Goal: Task Accomplishment & Management: Manage account settings

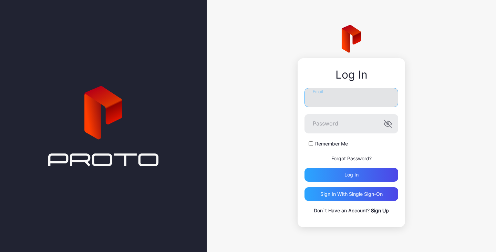
click at [317, 103] on input "Email" at bounding box center [351, 97] width 94 height 19
type input "**********"
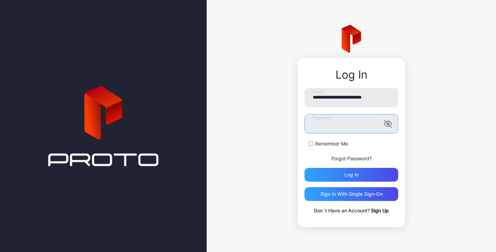
click at [304, 168] on button "Log in" at bounding box center [351, 175] width 94 height 14
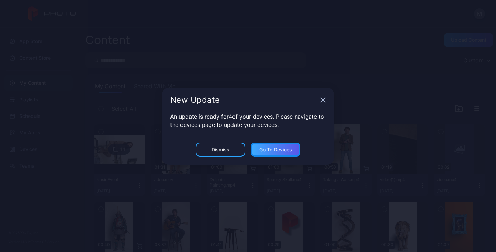
click at [263, 149] on div "Go to devices" at bounding box center [275, 150] width 33 height 6
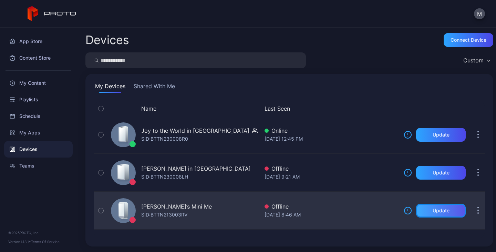
click at [419, 206] on div "Update" at bounding box center [441, 211] width 50 height 14
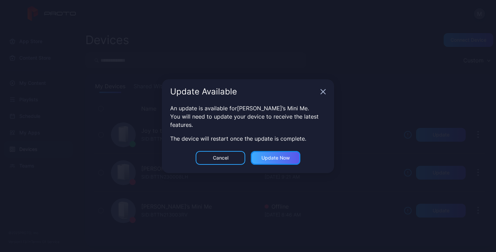
click at [269, 159] on div "Update now" at bounding box center [275, 158] width 29 height 6
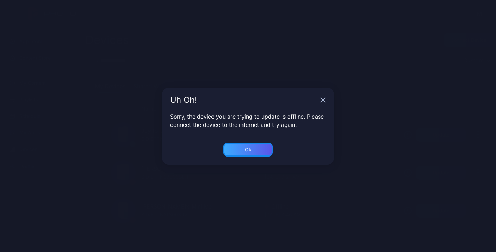
click at [248, 151] on div "Ok" at bounding box center [248, 150] width 7 height 6
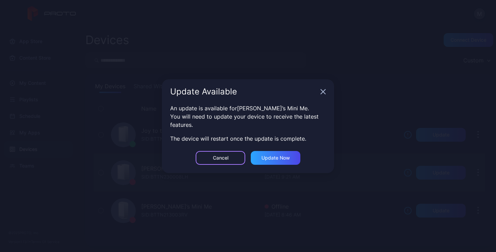
click at [228, 157] on div "Cancel" at bounding box center [220, 158] width 15 height 6
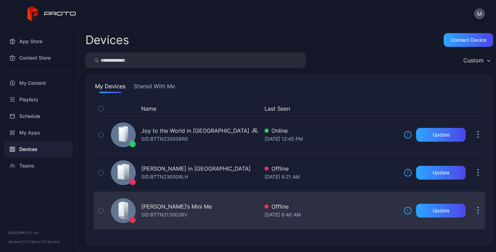
click at [478, 208] on icon "button" at bounding box center [478, 207] width 1 height 1
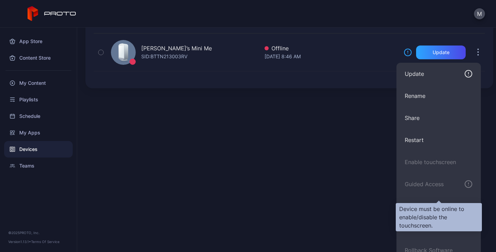
scroll to position [167, 0]
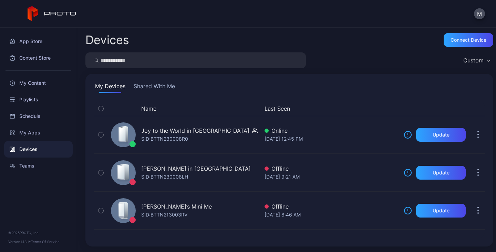
click at [369, 67] on div "Devices Connect device Custom My Devices Shared With Me Name Last Seen Joy to t…" at bounding box center [286, 140] width 419 height 224
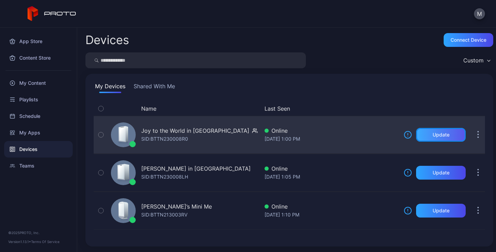
click at [433, 135] on div "Update" at bounding box center [441, 135] width 17 height 6
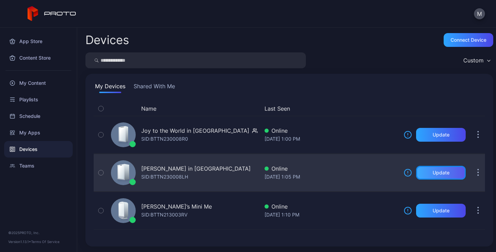
click at [433, 174] on div "Update" at bounding box center [441, 173] width 17 height 6
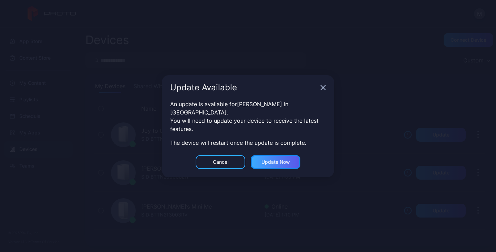
click at [282, 162] on div "Update now" at bounding box center [276, 162] width 50 height 14
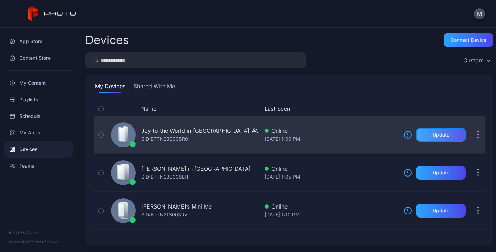
click at [433, 135] on div "Update" at bounding box center [441, 135] width 17 height 6
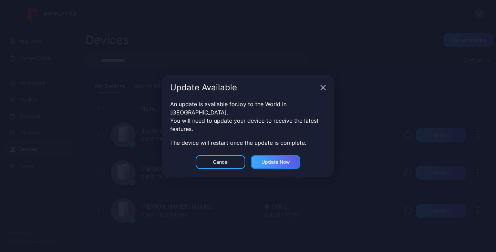
click at [277, 159] on div "Update now" at bounding box center [275, 162] width 29 height 6
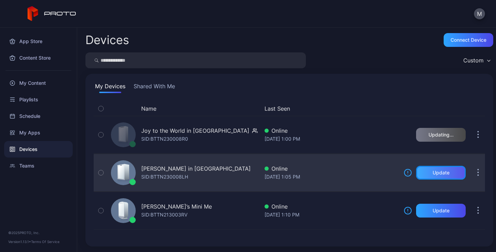
click at [433, 170] on div "Update" at bounding box center [441, 173] width 17 height 6
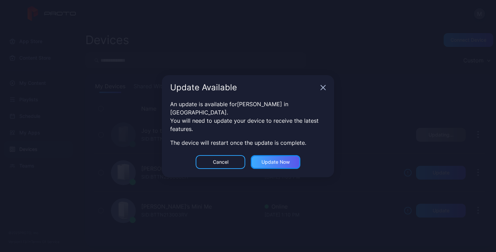
click at [281, 159] on div "Update now" at bounding box center [275, 162] width 29 height 6
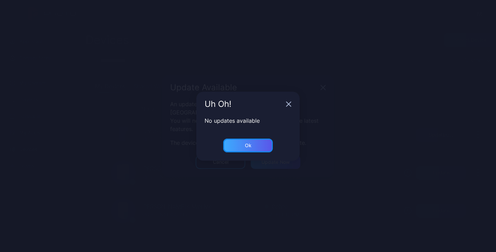
click at [248, 148] on div "Ok" at bounding box center [248, 145] width 50 height 14
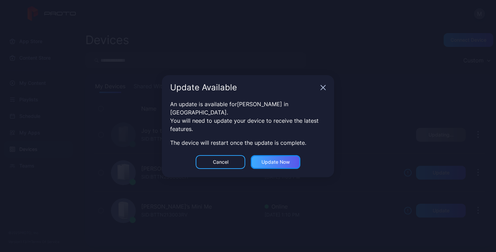
click at [271, 159] on div "Update now" at bounding box center [275, 162] width 29 height 6
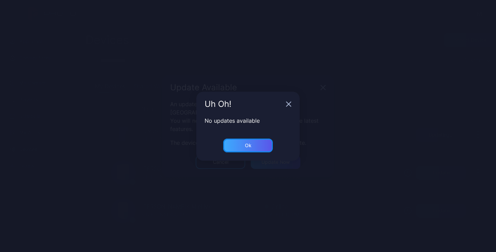
click at [258, 144] on div "Ok" at bounding box center [248, 145] width 50 height 14
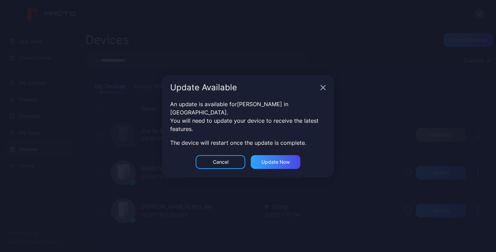
click at [325, 90] on icon "button" at bounding box center [323, 88] width 6 height 6
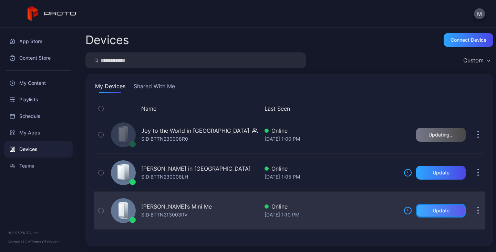
click at [433, 212] on div "Update" at bounding box center [441, 211] width 17 height 6
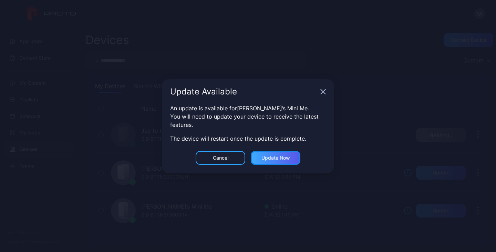
click at [281, 158] on div "Update now" at bounding box center [275, 158] width 29 height 6
